Goal: Task Accomplishment & Management: Use online tool/utility

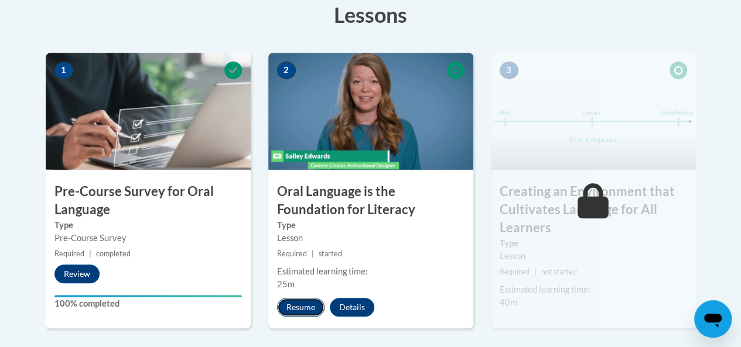
click at [294, 306] on button "Resume" at bounding box center [300, 307] width 47 height 19
